Goal: Book appointment/travel/reservation

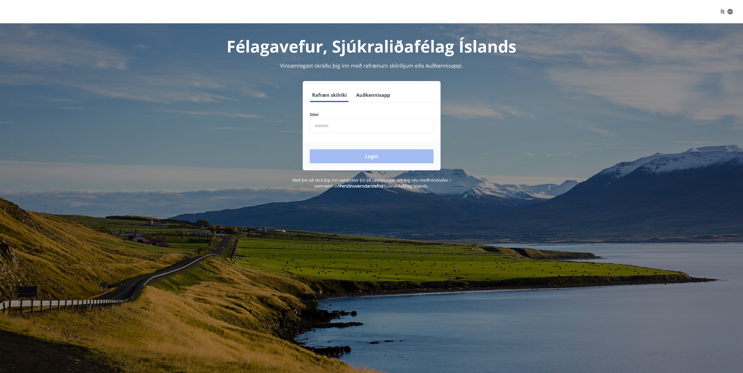
click at [365, 121] on input "phone" at bounding box center [372, 126] width 124 height 14
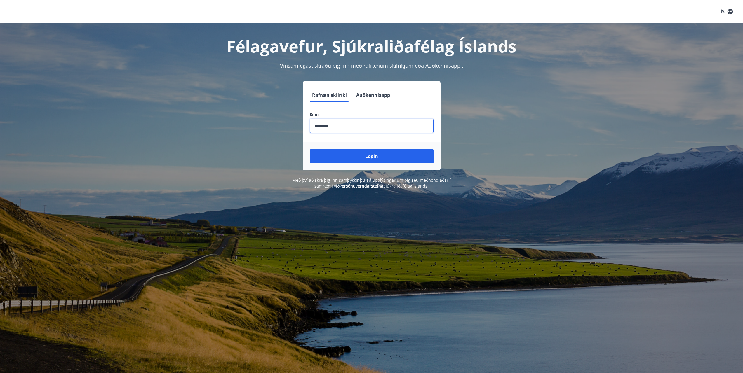
type input "********"
click at [310, 149] on button "Login" at bounding box center [372, 156] width 124 height 14
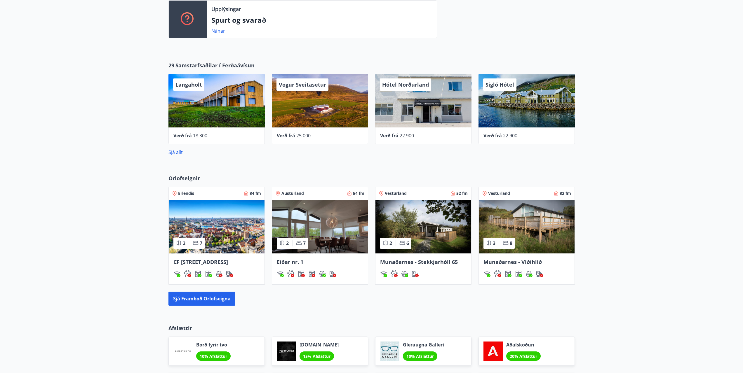
scroll to position [263, 0]
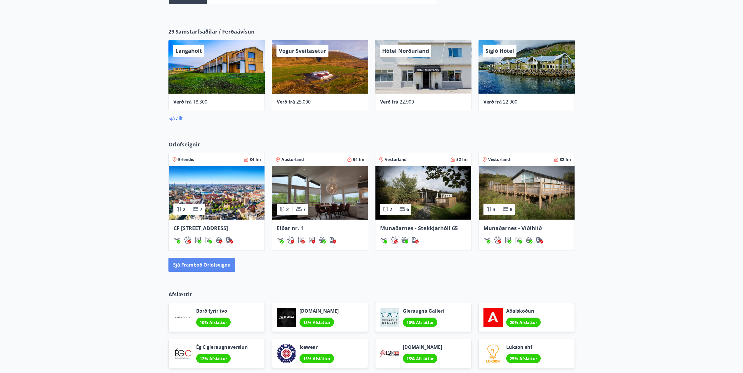
click at [197, 272] on button "Sjá framboð orlofseigna" at bounding box center [201, 265] width 67 height 14
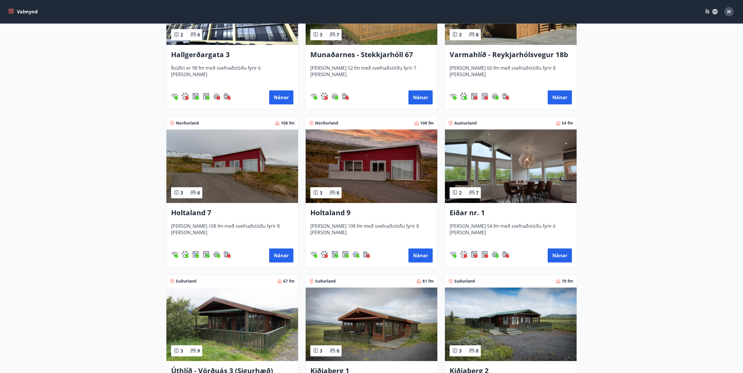
scroll to position [642, 0]
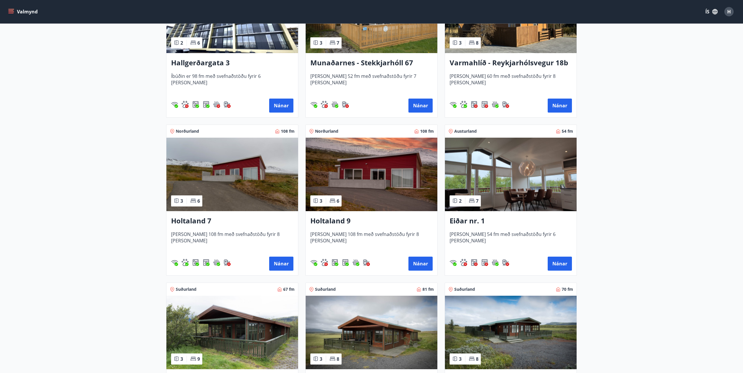
click at [227, 201] on img at bounding box center [232, 175] width 132 height 74
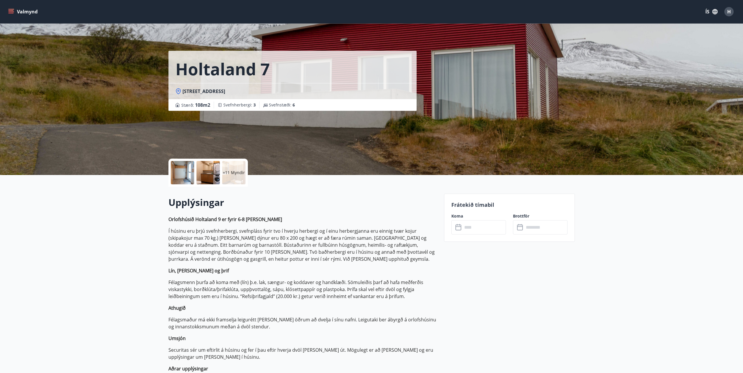
click at [471, 224] on input "text" at bounding box center [483, 227] width 43 height 14
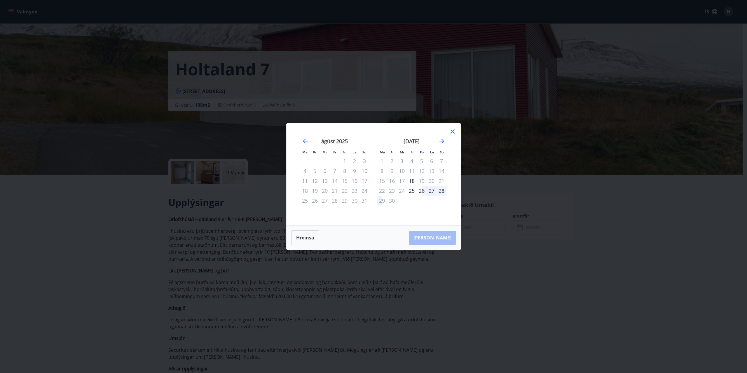
click at [421, 194] on div "26" at bounding box center [422, 191] width 10 height 10
click at [444, 191] on div "28" at bounding box center [442, 191] width 10 height 10
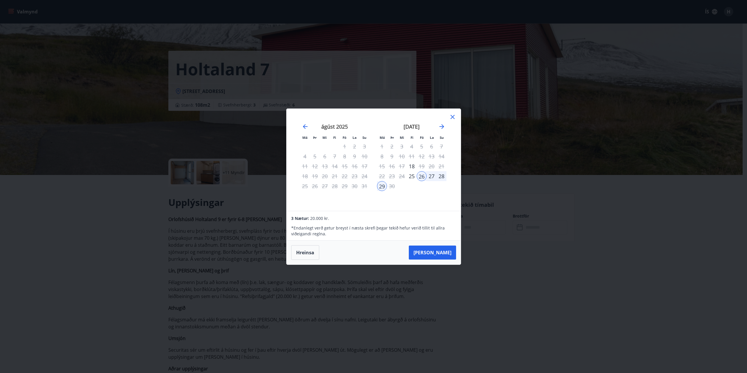
click at [440, 177] on div "28" at bounding box center [442, 176] width 10 height 10
click at [379, 187] on div "29" at bounding box center [382, 186] width 10 height 10
click at [444, 176] on div "28" at bounding box center [442, 176] width 10 height 10
click at [450, 251] on button "[PERSON_NAME]" at bounding box center [432, 253] width 47 height 14
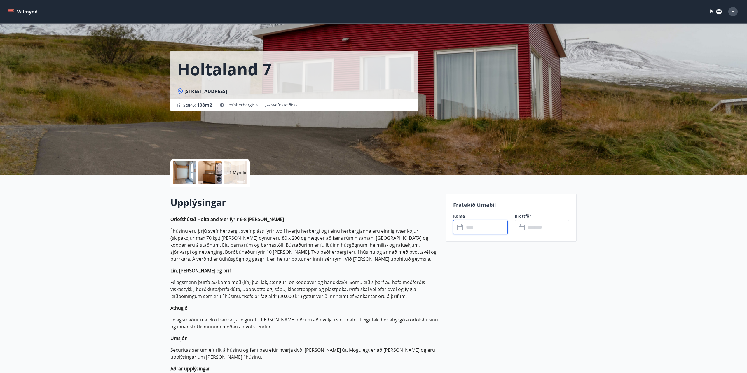
type input "******"
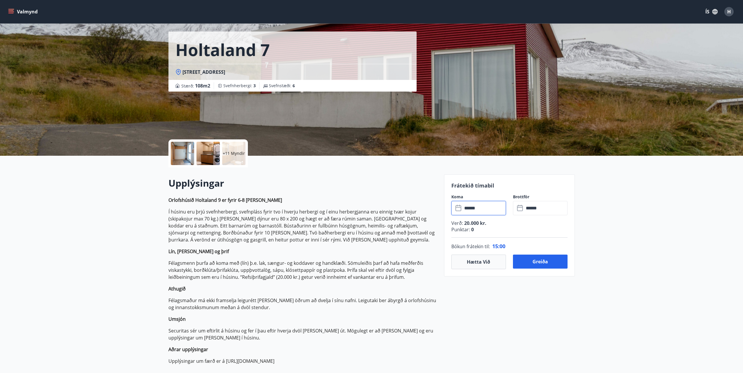
scroll to position [29, 0]
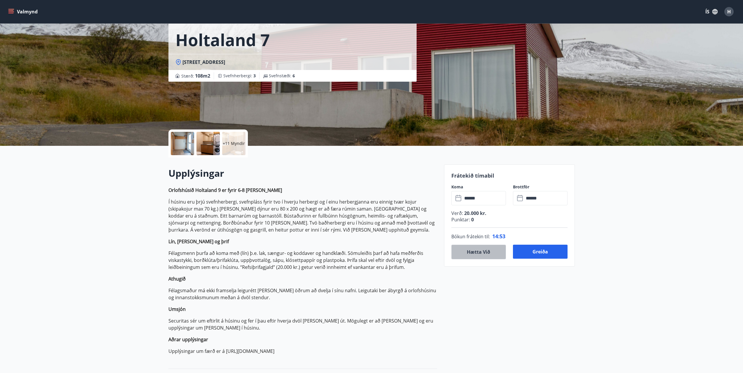
click at [467, 253] on button "Hætta við" at bounding box center [478, 252] width 55 height 15
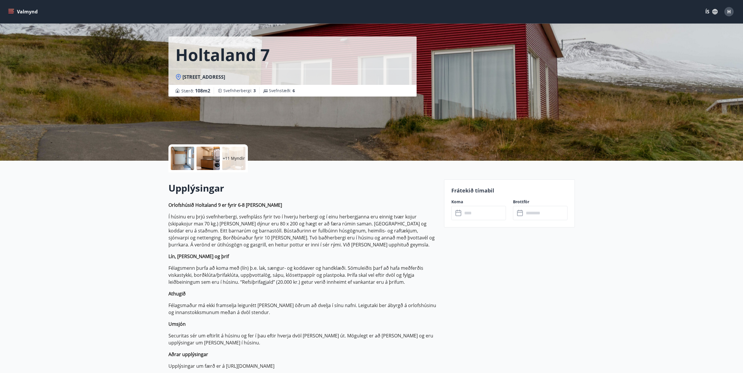
scroll to position [0, 0]
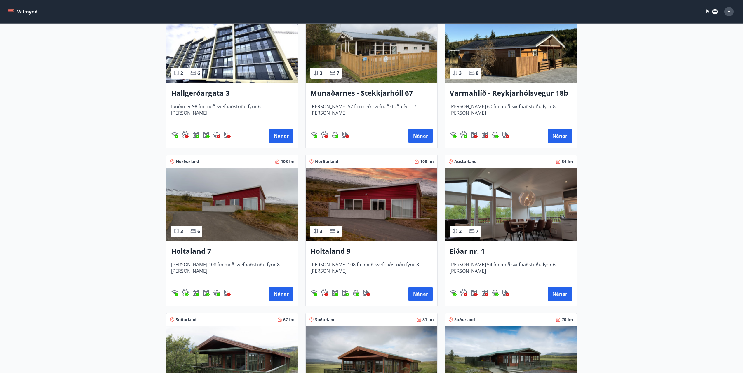
scroll to position [613, 0]
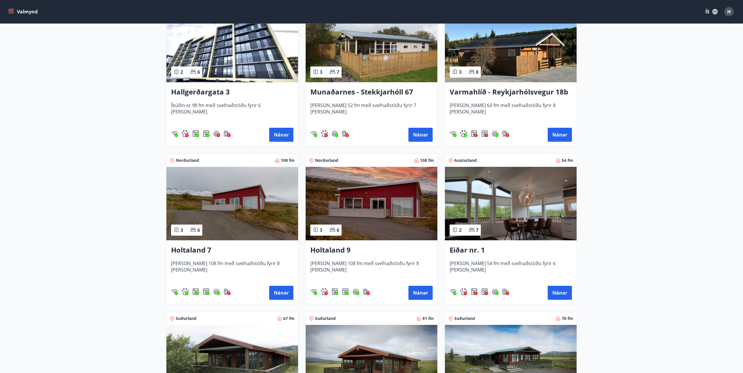
click at [472, 252] on h3 "Eiðar nr. 1" at bounding box center [510, 250] width 122 height 11
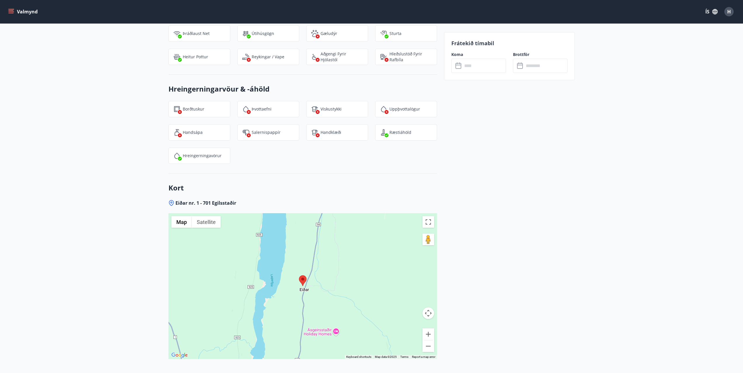
scroll to position [844, 0]
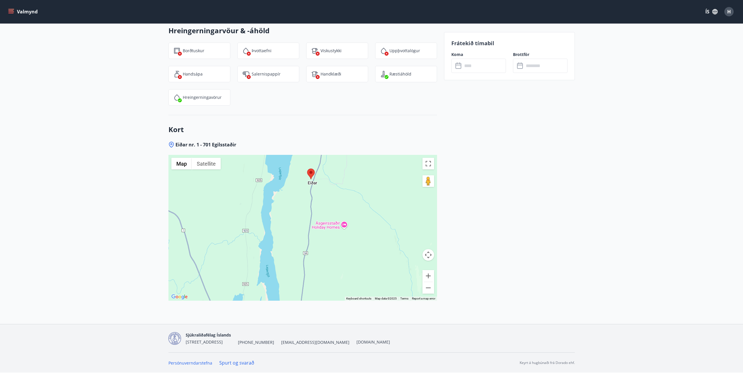
drag, startPoint x: 310, startPoint y: 255, endPoint x: 320, endPoint y: 204, distance: 52.0
click at [320, 204] on div at bounding box center [302, 228] width 268 height 146
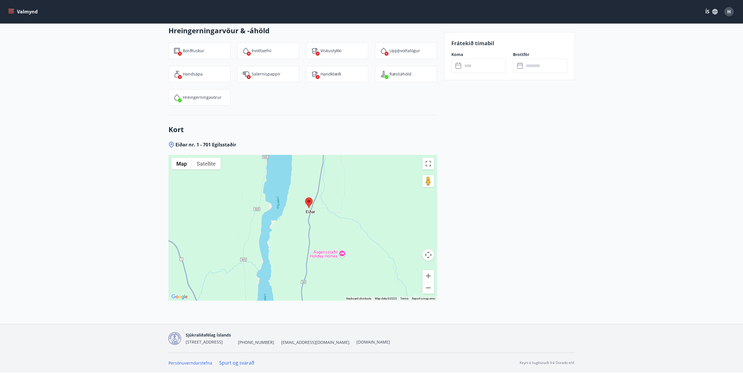
drag, startPoint x: 320, startPoint y: 204, endPoint x: 318, endPoint y: 249, distance: 45.0
click at [318, 249] on div at bounding box center [302, 228] width 268 height 146
click at [432, 286] on button "Zoom out" at bounding box center [428, 288] width 12 height 12
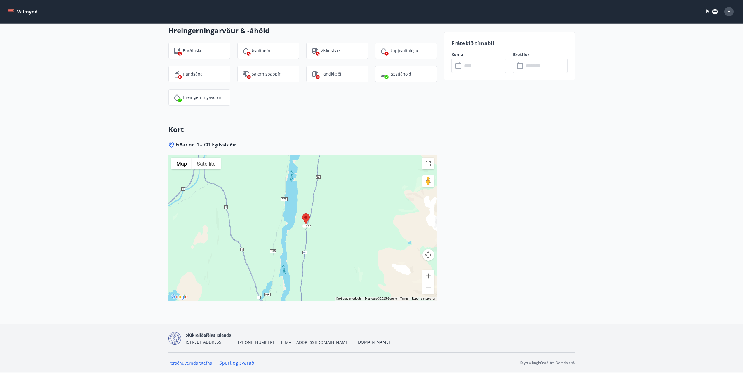
click at [432, 286] on button "Zoom out" at bounding box center [428, 288] width 12 height 12
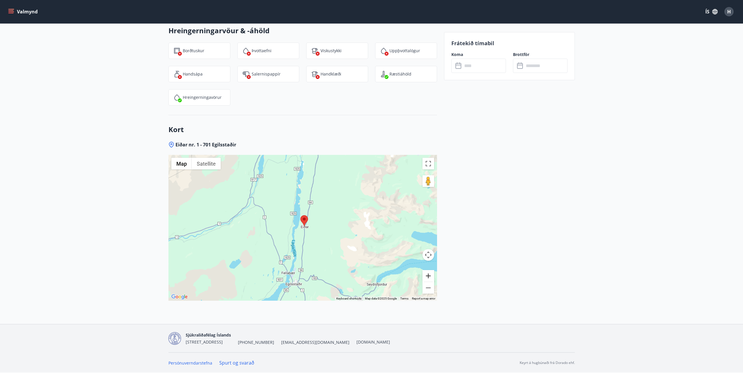
click at [431, 271] on button "Zoom in" at bounding box center [428, 276] width 12 height 12
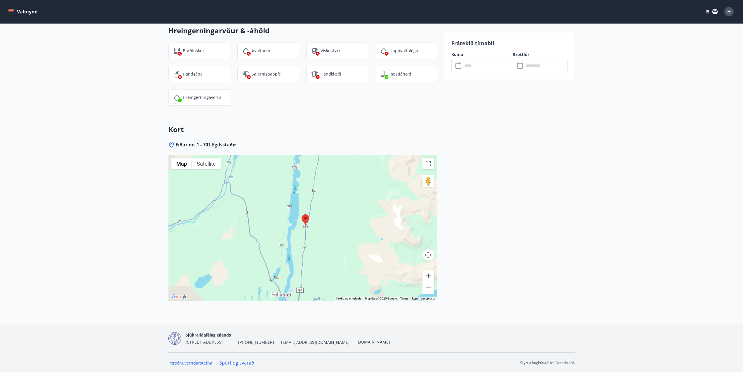
click at [431, 271] on button "Zoom in" at bounding box center [428, 276] width 12 height 12
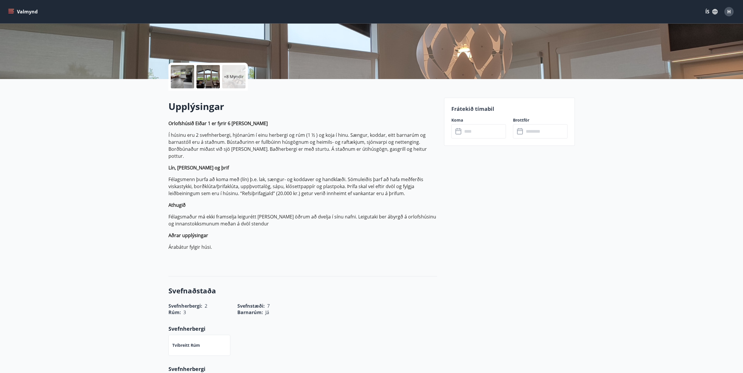
scroll to position [0, 0]
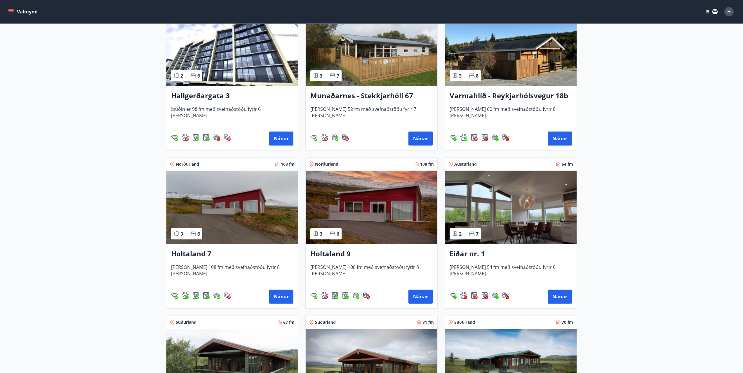
scroll to position [613, 0]
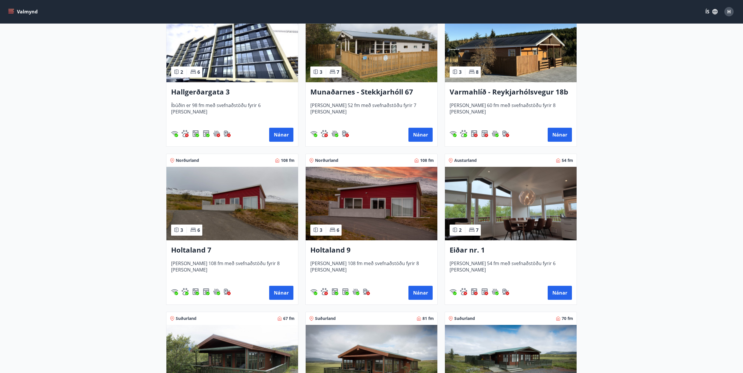
click at [512, 89] on h3 "Varmahlíð - Reykjarhólsvegur 18b" at bounding box center [510, 92] width 122 height 11
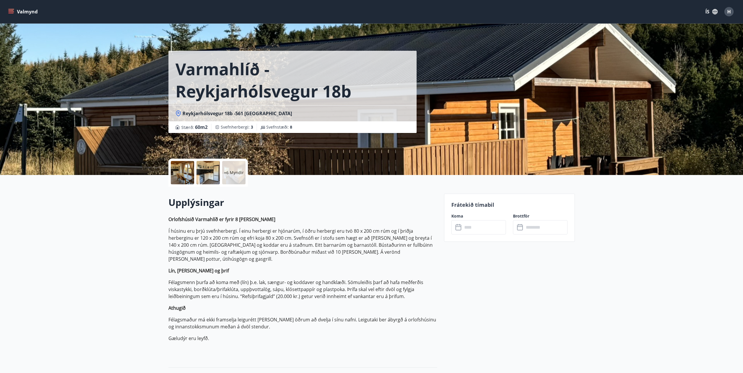
click at [491, 230] on input "text" at bounding box center [483, 227] width 43 height 14
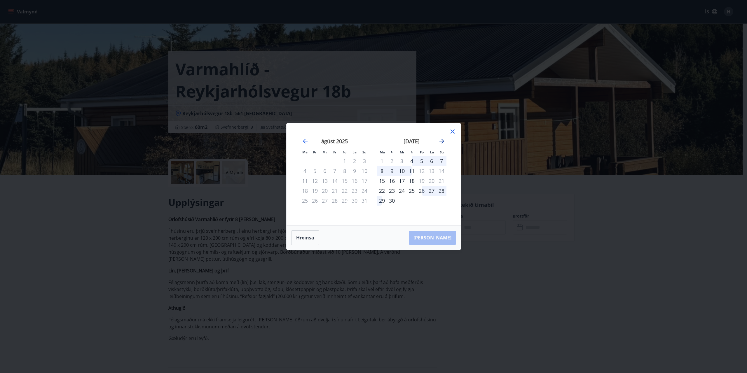
click at [441, 143] on icon "Move forward to switch to the next month." at bounding box center [441, 141] width 7 height 7
click at [450, 133] on icon at bounding box center [452, 131] width 7 height 7
